Goal: Task Accomplishment & Management: Manage account settings

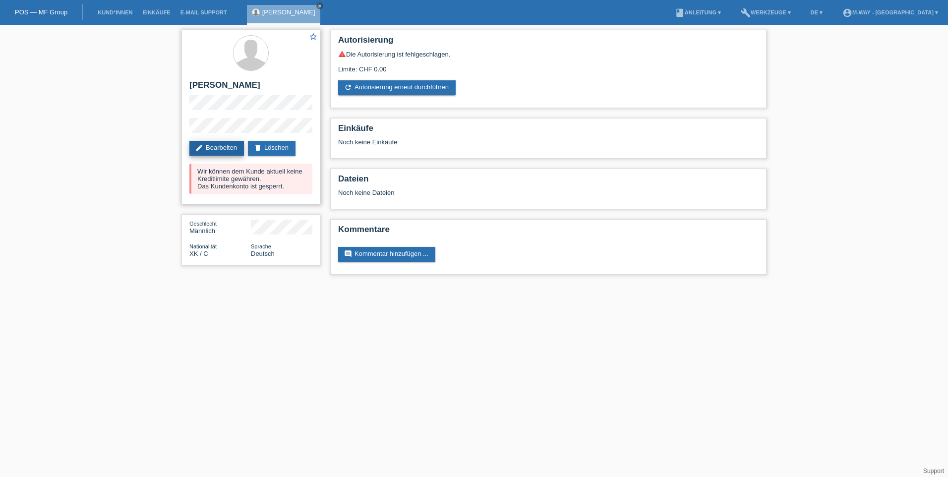
click at [224, 151] on link "edit Bearbeiten" at bounding box center [216, 148] width 55 height 15
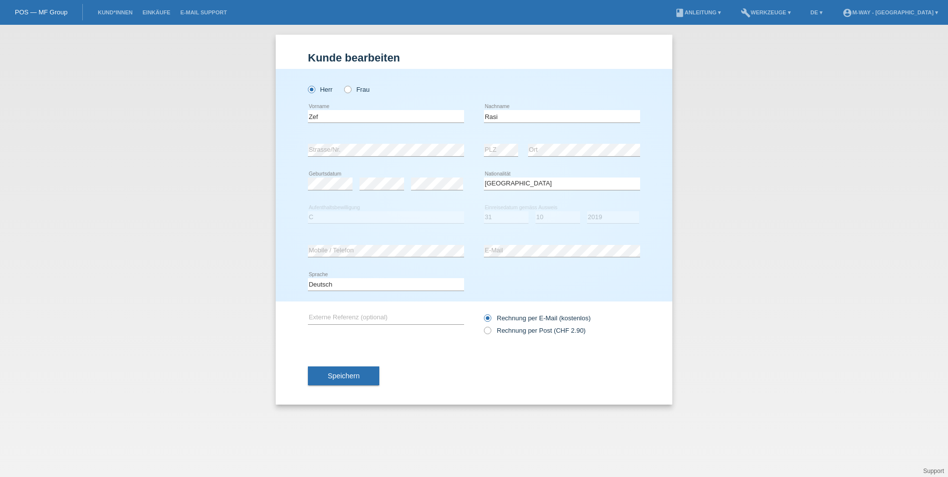
select select "XK"
select select "C"
select select "31"
select select "10"
select select "2019"
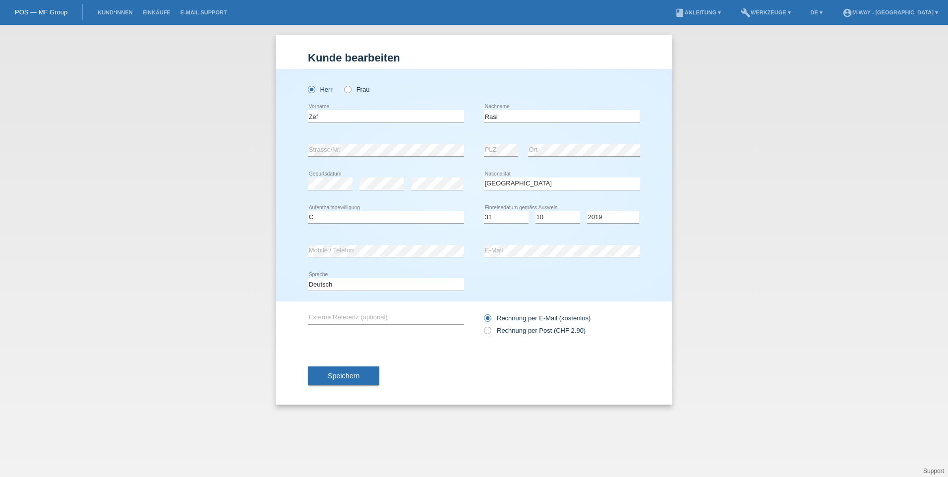
click at [329, 363] on div "Speichern" at bounding box center [474, 376] width 332 height 58
click at [328, 378] on span "Speichern" at bounding box center [344, 376] width 32 height 8
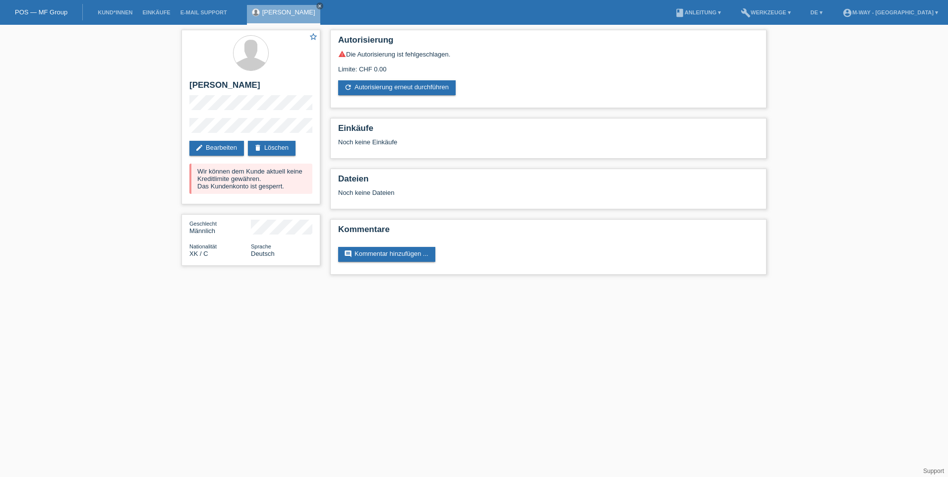
click at [126, 1] on li "Kund*innen" at bounding box center [115, 12] width 45 height 25
